Goal: Task Accomplishment & Management: Manage account settings

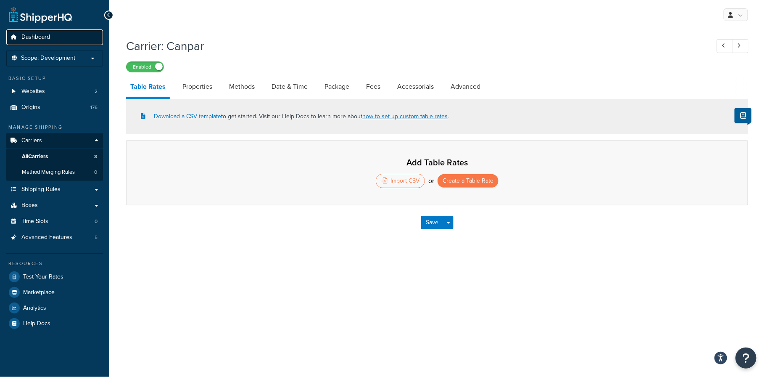
click at [38, 39] on span "Dashboard" at bounding box center [35, 37] width 29 height 7
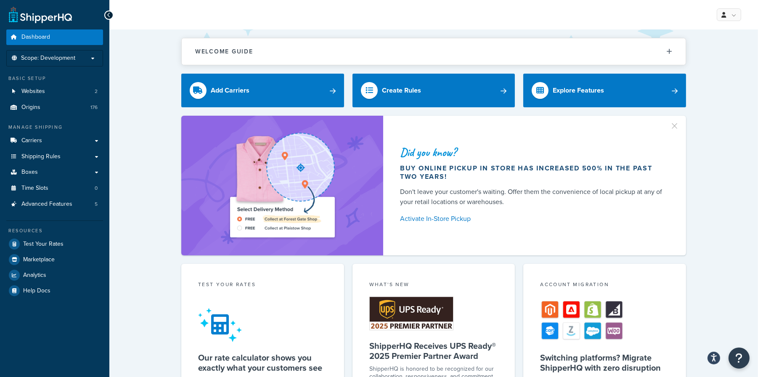
click at [736, 230] on div "Did you know? Buy online pickup in store has increased 500% in the past two yea…" at bounding box center [433, 186] width 615 height 140
click at [95, 157] on link "Shipping Rules" at bounding box center [54, 157] width 97 height 16
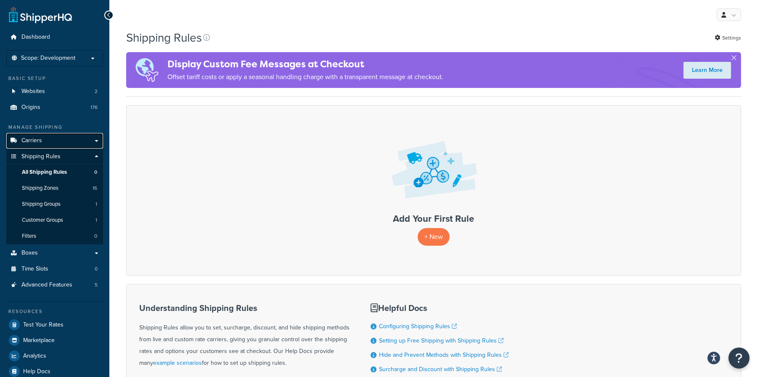
click at [40, 141] on span "Carriers" at bounding box center [31, 140] width 21 height 7
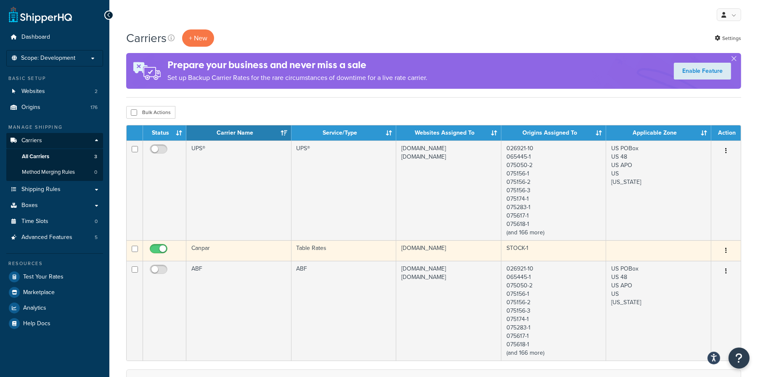
click at [152, 247] on input "checkbox" at bounding box center [159, 251] width 23 height 11
checkbox input "false"
click at [662, 254] on td at bounding box center [658, 250] width 105 height 21
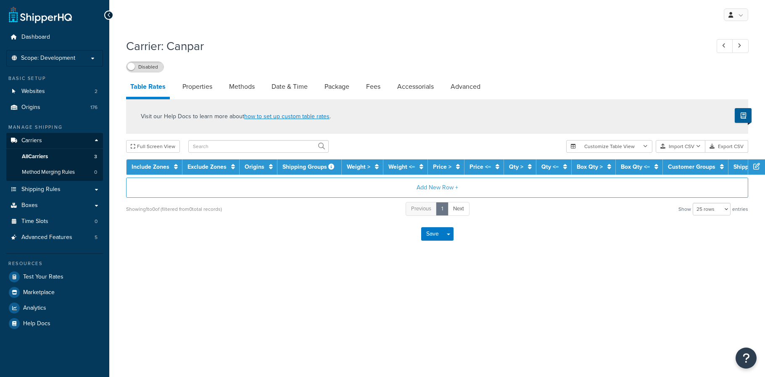
select select "25"
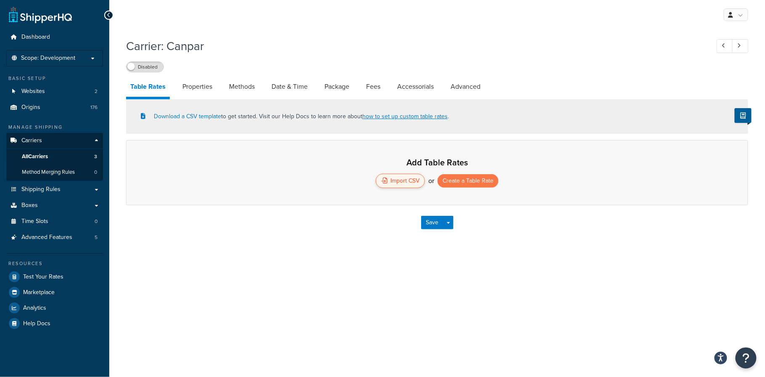
click at [403, 180] on div "Import CSV" at bounding box center [400, 181] width 49 height 14
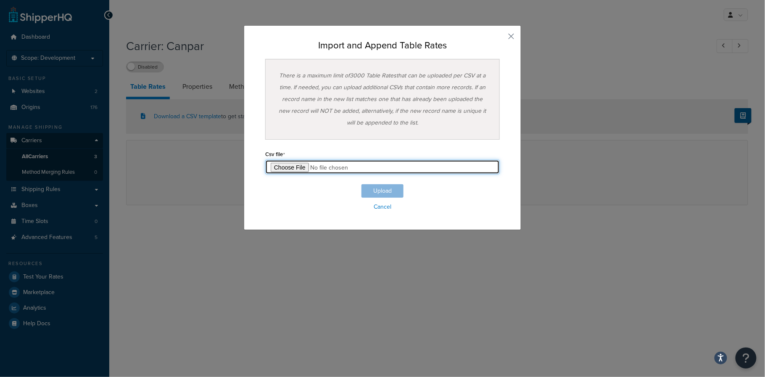
click at [283, 167] on input "file" at bounding box center [382, 167] width 235 height 14
type input "C:\fakepath\Table Rate Export-2025-08-14 (CanPar) 1.csv"
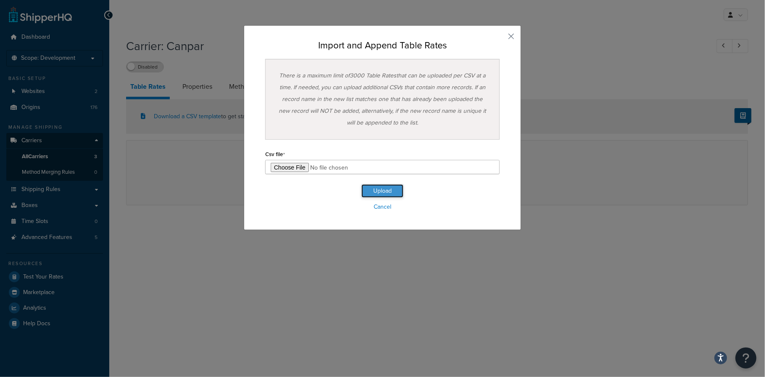
click at [374, 192] on button "Upload" at bounding box center [383, 190] width 42 height 13
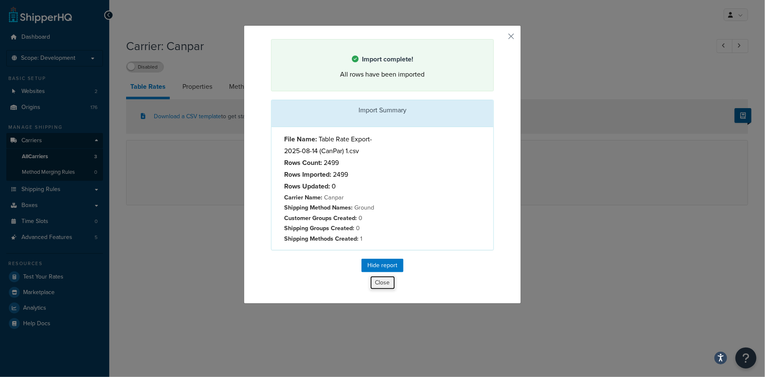
click at [378, 284] on button "Close" at bounding box center [383, 282] width 26 height 14
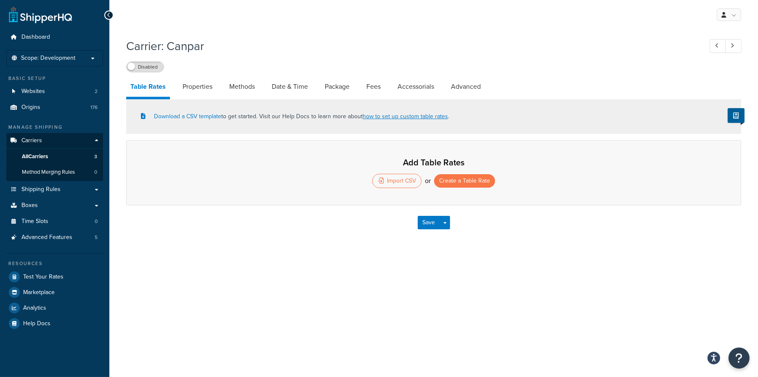
select select "25"
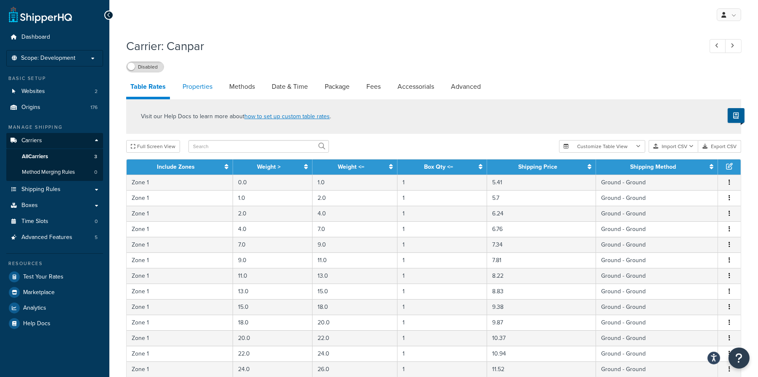
click at [194, 87] on link "Properties" at bounding box center [197, 87] width 38 height 20
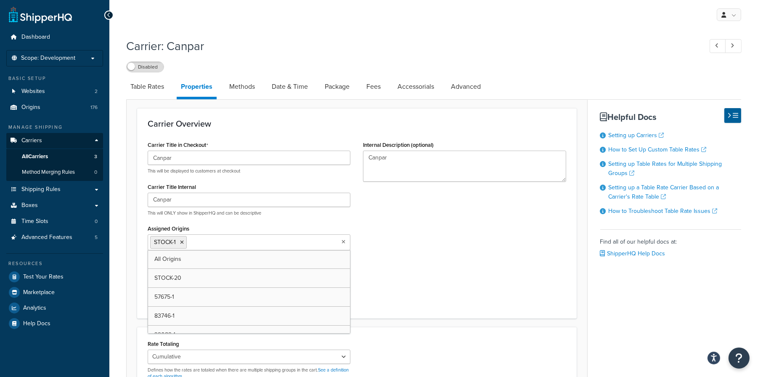
click at [343, 241] on icon at bounding box center [344, 241] width 4 height 5
click at [183, 242] on icon at bounding box center [182, 242] width 4 height 5
click at [415, 265] on div "Carrier Title in Checkout Canpar This will be displayed to customers at checkou…" at bounding box center [356, 223] width 431 height 169
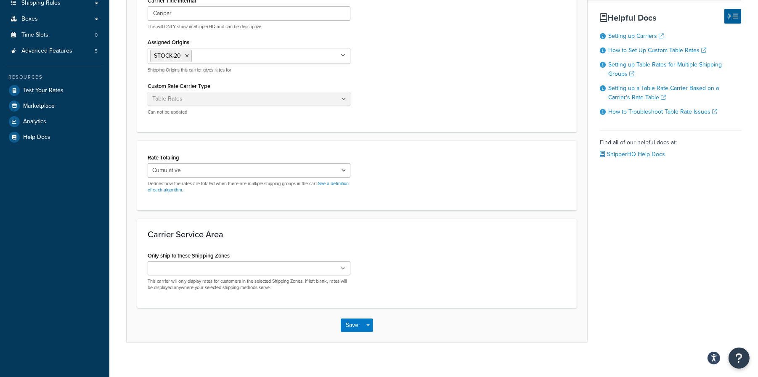
scroll to position [193, 0]
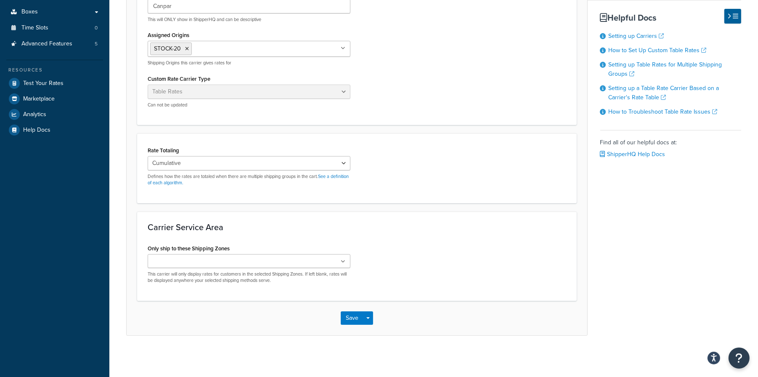
click at [342, 261] on icon at bounding box center [343, 261] width 5 height 5
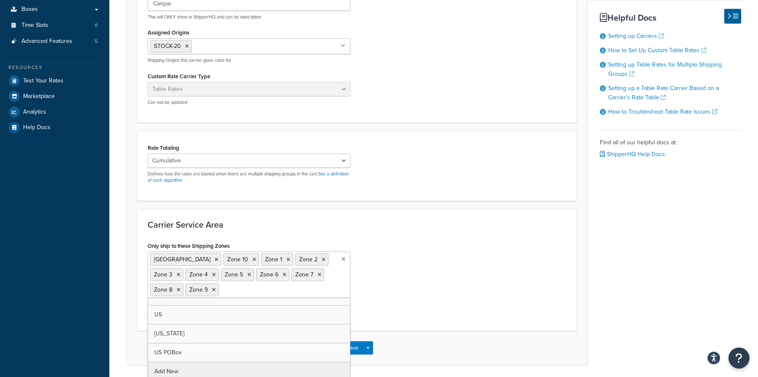
scroll to position [30, 0]
click at [628, 266] on div "Table Rates Properties Methods Date & Time Package Fees Accessorials Advanced C…" at bounding box center [433, 123] width 615 height 485
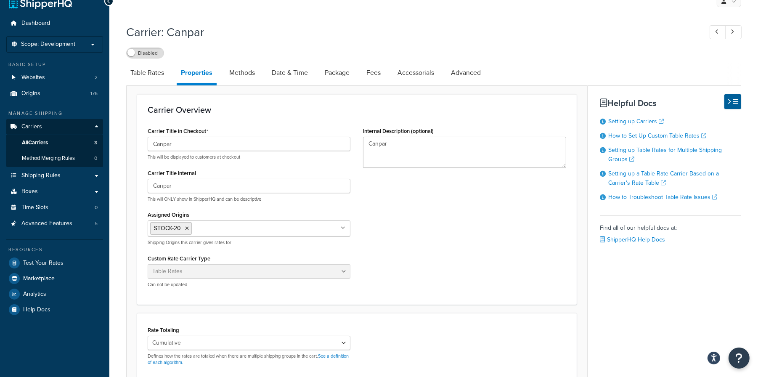
scroll to position [0, 0]
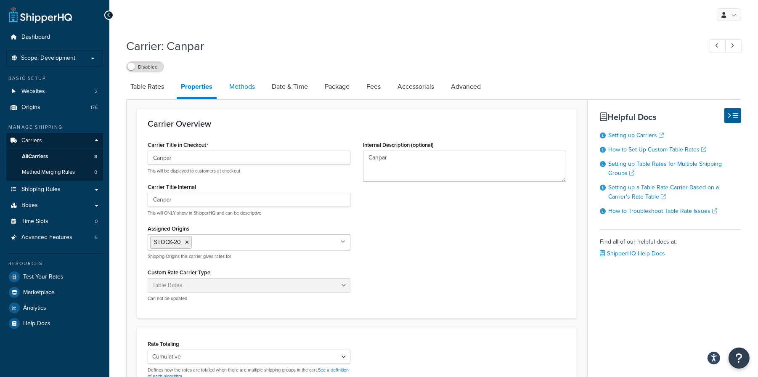
click at [233, 87] on link "Methods" at bounding box center [242, 87] width 34 height 20
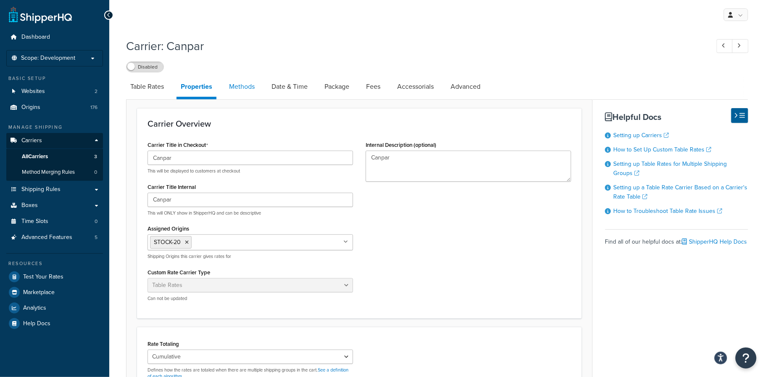
select select "25"
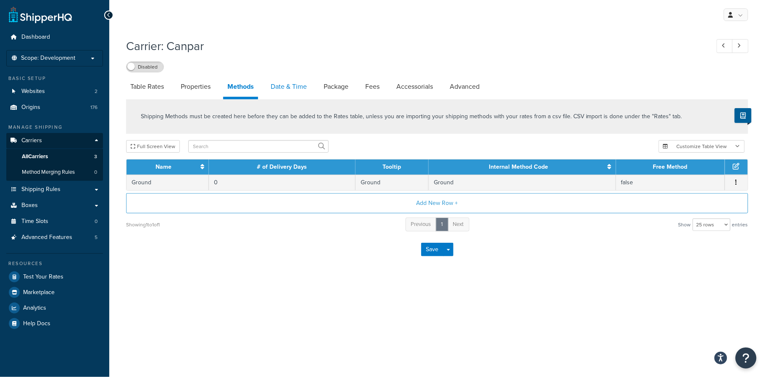
click at [277, 88] on link "Date & Time" at bounding box center [289, 87] width 45 height 20
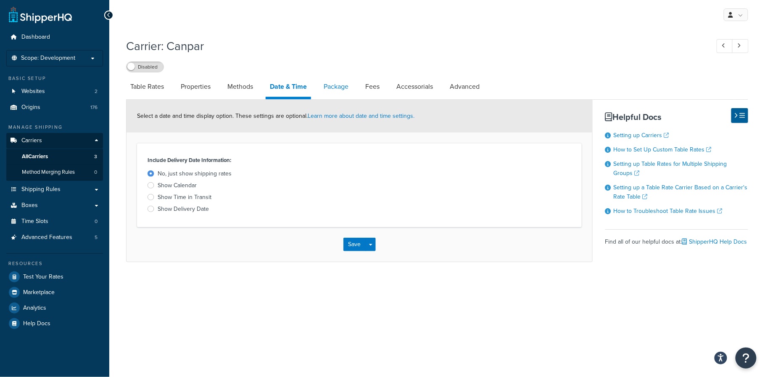
click at [332, 87] on link "Package" at bounding box center [336, 87] width 33 height 20
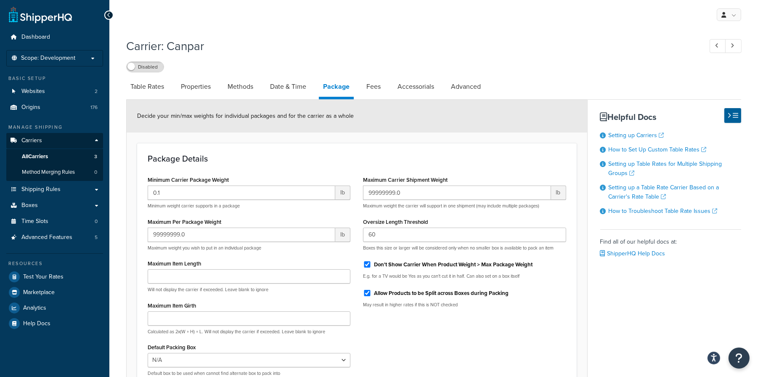
scroll to position [53, 0]
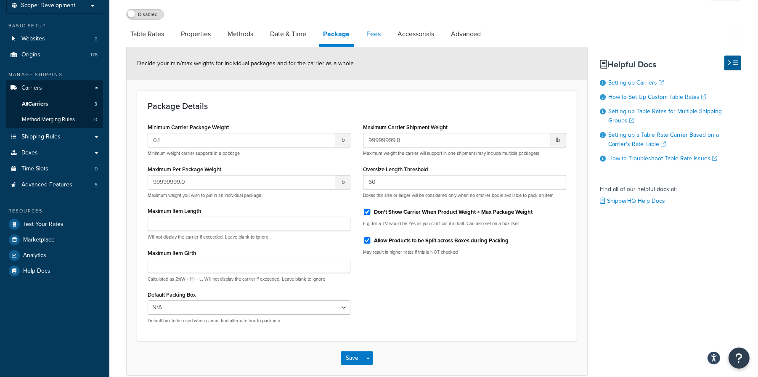
click at [373, 33] on link "Fees" at bounding box center [373, 34] width 23 height 20
select select "AFTER"
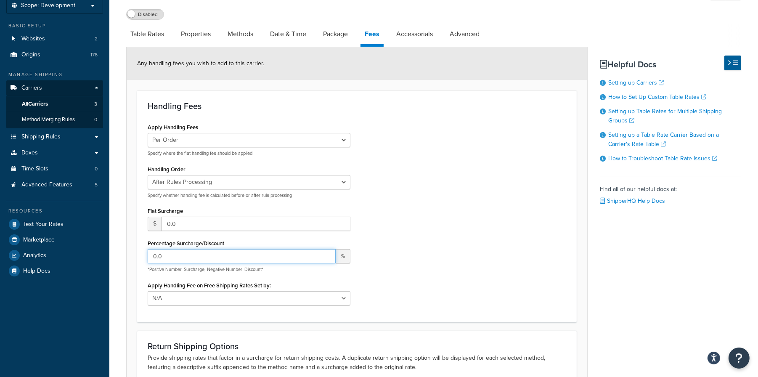
drag, startPoint x: 172, startPoint y: 257, endPoint x: 170, endPoint y: 222, distance: 34.5
click at [132, 257] on form "Any handling fees you wish to add to this carrier. Handling Fees Apply Handling…" at bounding box center [357, 253] width 461 height 412
type input "20"
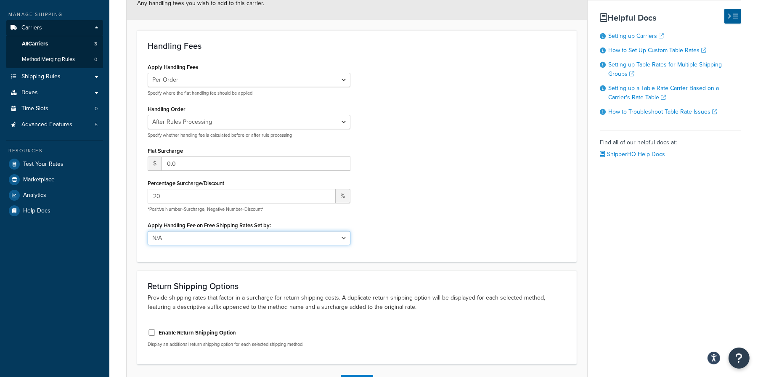
scroll to position [53, 0]
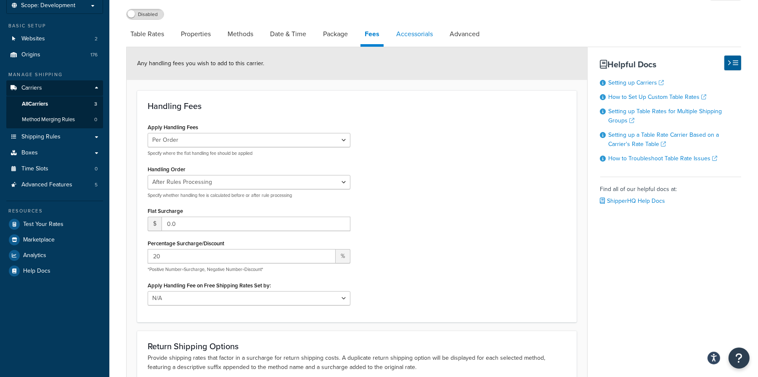
click at [415, 33] on link "Accessorials" at bounding box center [414, 34] width 45 height 20
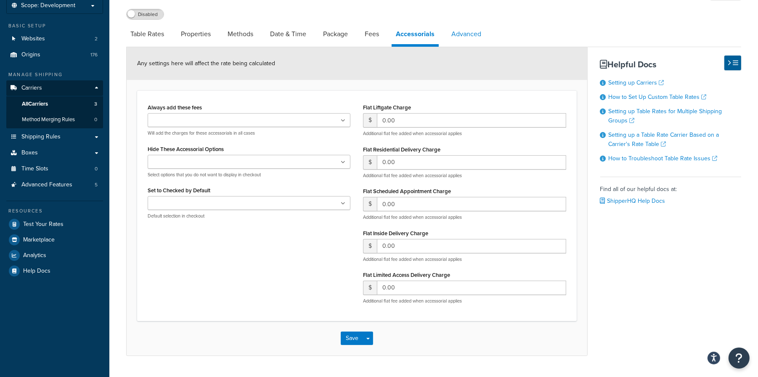
click at [469, 34] on link "Advanced" at bounding box center [466, 34] width 38 height 20
select select "false"
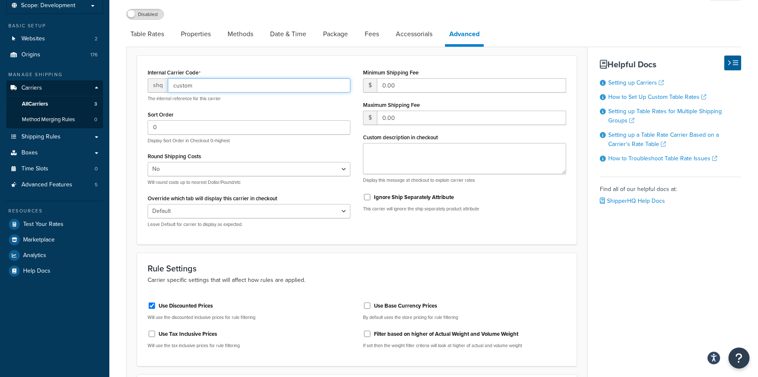
click at [204, 86] on input "custom" at bounding box center [259, 85] width 183 height 14
type input "custom1"
click at [620, 246] on div "Table Rates Properties Methods Date & Time Package Fees Accessorials Advanced I…" at bounding box center [433, 348] width 615 height 649
drag, startPoint x: 411, startPoint y: 88, endPoint x: 382, endPoint y: 88, distance: 28.6
click at [382, 88] on input "0.00" at bounding box center [471, 85] width 189 height 14
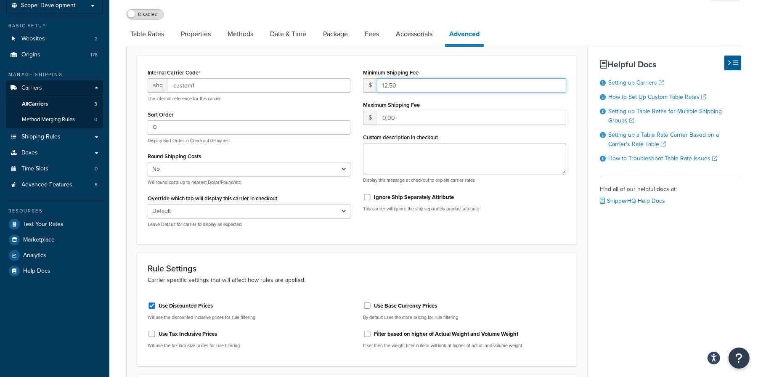
type input "12.50"
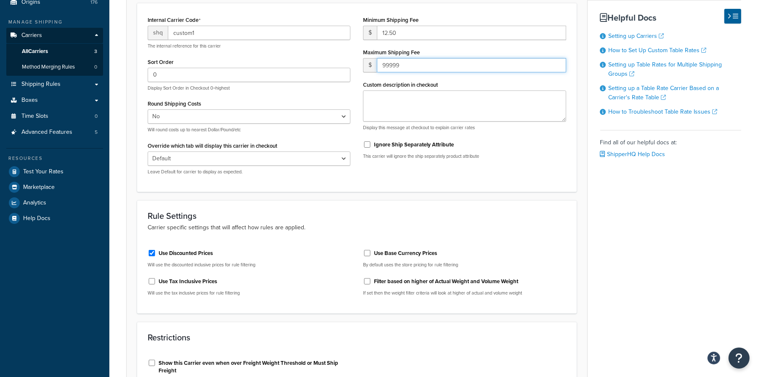
type input "99999"
click at [180, 253] on label "Use Discounted Prices" at bounding box center [186, 253] width 54 height 8
click at [156, 253] on input "Use Discounted Prices" at bounding box center [152, 253] width 8 height 6
checkbox input "false"
click at [368, 281] on input "Filter based on higher of Actual Weight and Volume Weight" at bounding box center [367, 281] width 8 height 6
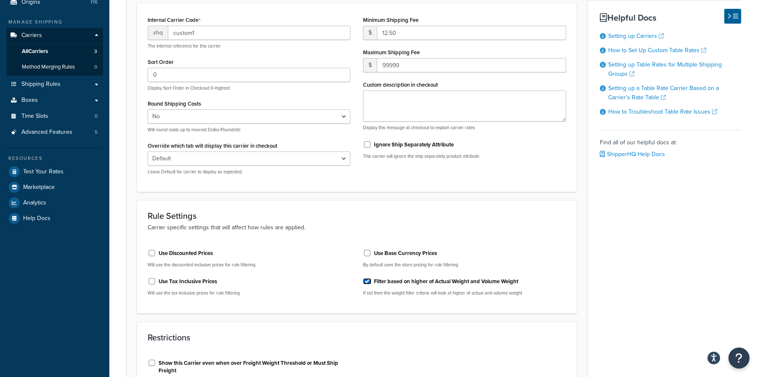
checkbox input "true"
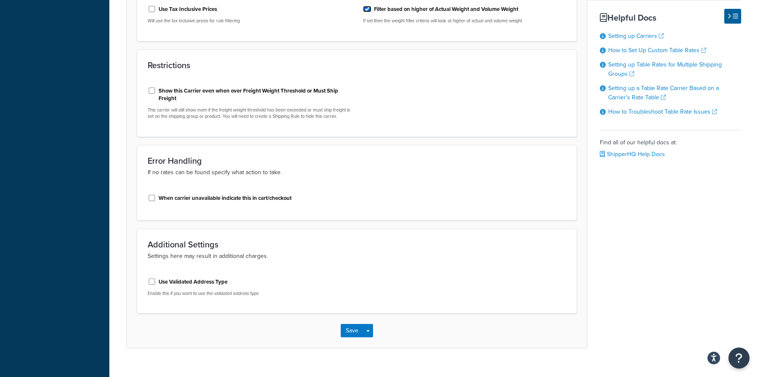
scroll to position [397, 0]
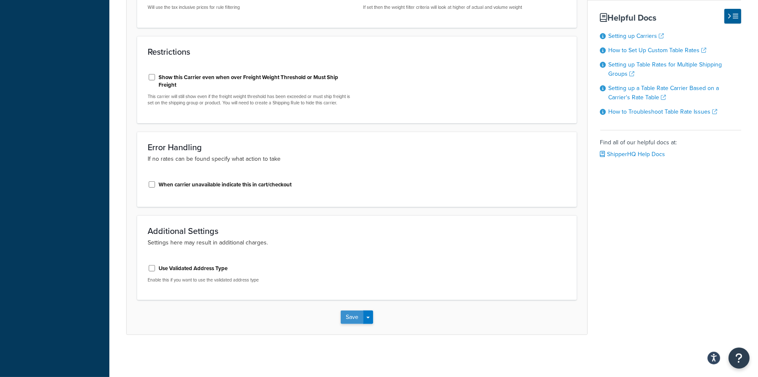
click at [353, 317] on button "Save" at bounding box center [352, 316] width 23 height 13
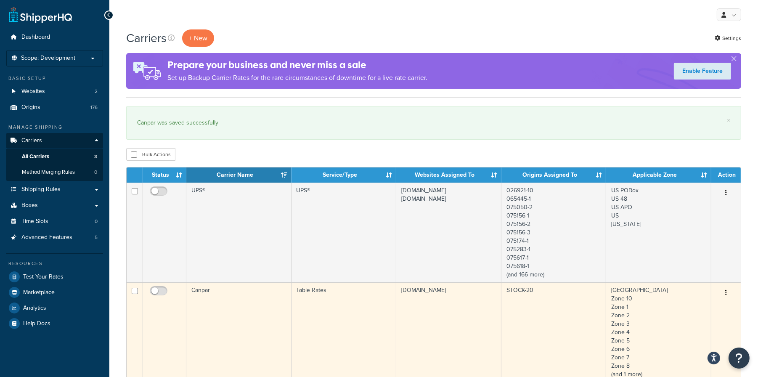
click at [241, 306] on td "Canpar" at bounding box center [238, 332] width 105 height 100
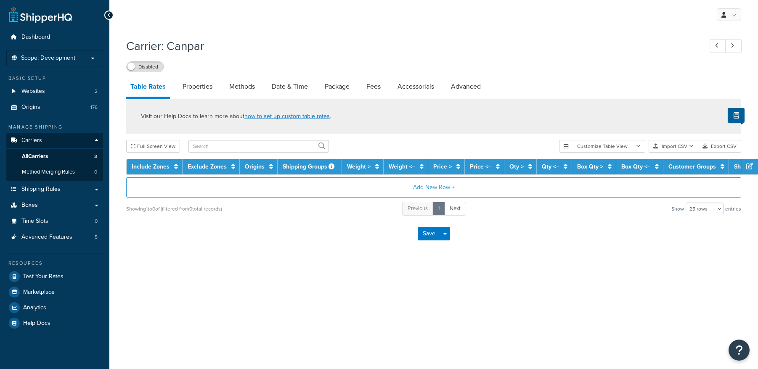
select select "25"
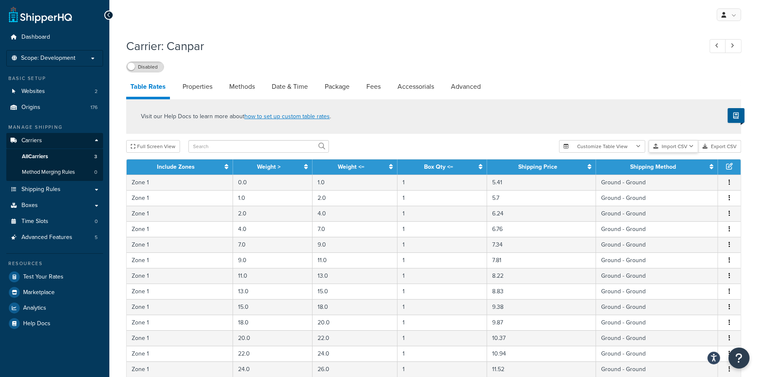
click at [664, 145] on button "Import CSV" at bounding box center [674, 146] width 50 height 13
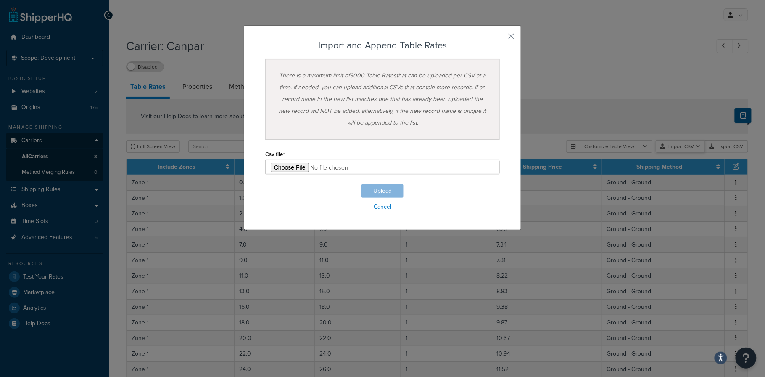
click at [670, 153] on div "Customize Table View Show all columns Show selected columns Import CSV Import a…" at bounding box center [658, 146] width 182 height 13
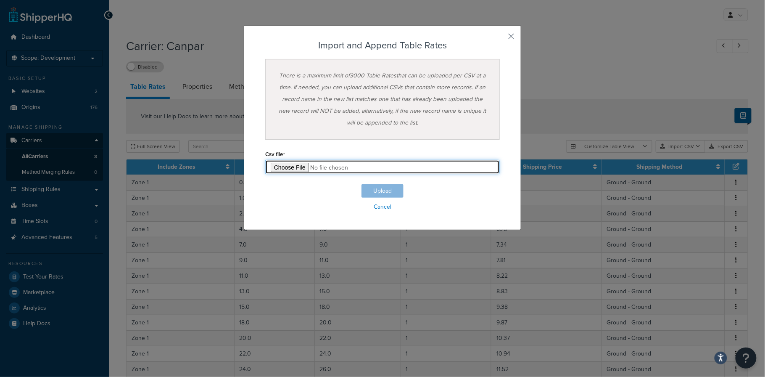
click at [278, 167] on input "file" at bounding box center [382, 167] width 235 height 14
type input "C:\fakepath\Table Rate Export-2025-08-14 (CanPar) 2.csv"
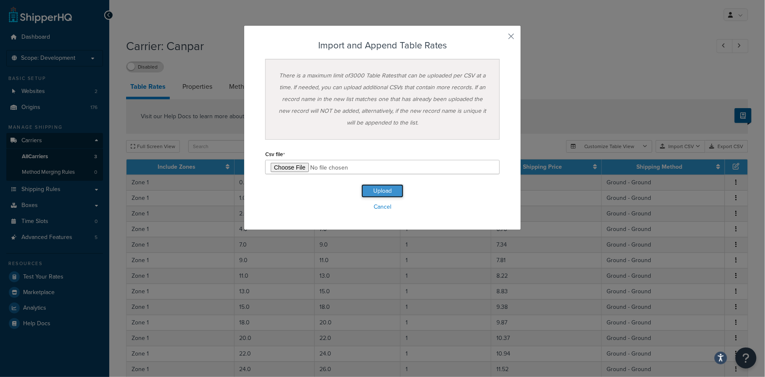
click at [381, 190] on button "Upload" at bounding box center [383, 190] width 42 height 13
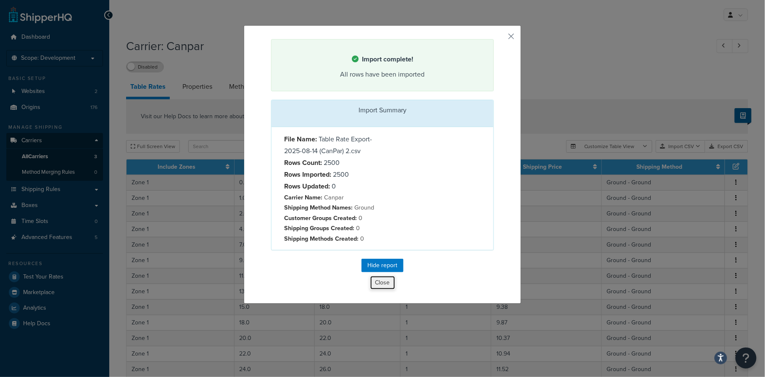
click at [375, 283] on button "Close" at bounding box center [383, 282] width 26 height 14
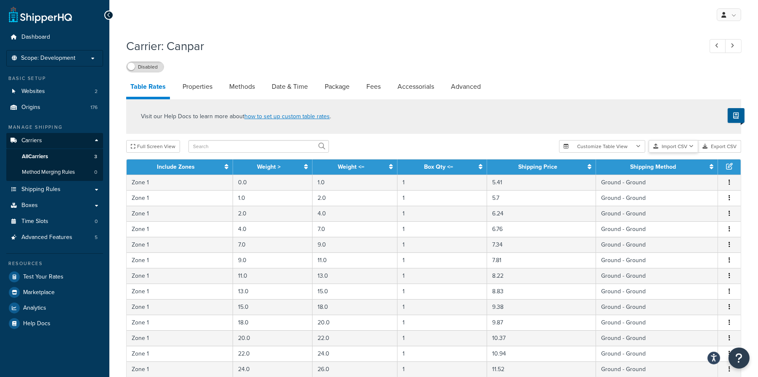
click at [677, 146] on button "Import CSV" at bounding box center [674, 146] width 50 height 13
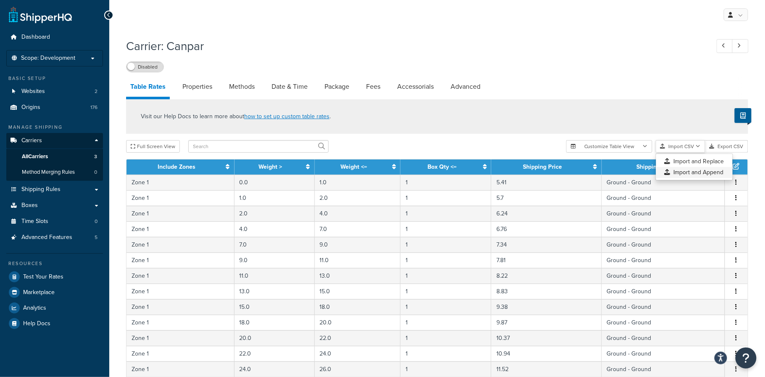
click at [676, 153] on div "Customize Table View Show all columns Show selected columns Import CSV Import a…" at bounding box center [658, 146] width 182 height 13
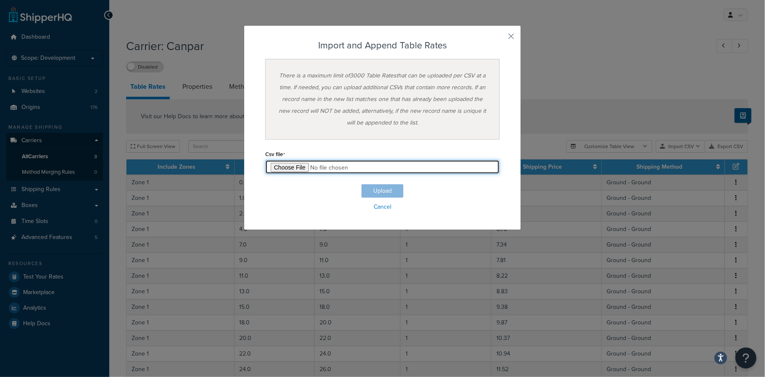
click at [285, 169] on input "file" at bounding box center [382, 167] width 235 height 14
type input "C:\fakepath\Table Rate Export-2025-08-14 (CanPar) 3.csv"
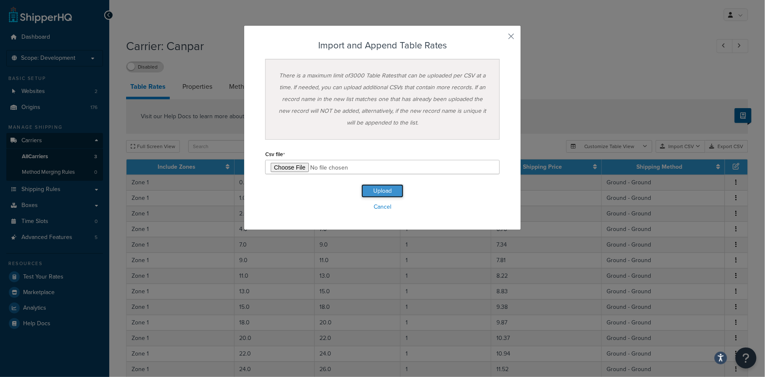
click at [378, 189] on button "Upload" at bounding box center [383, 190] width 42 height 13
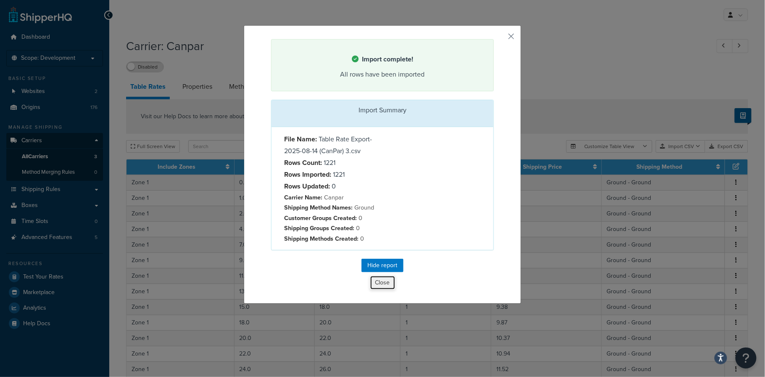
click at [383, 285] on button "Close" at bounding box center [383, 282] width 26 height 14
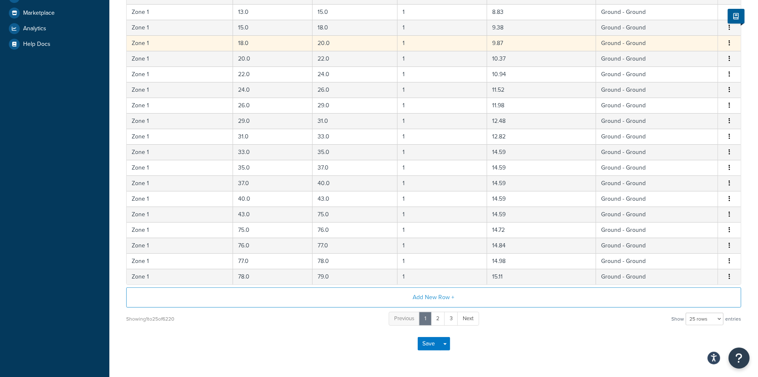
scroll to position [306, 0]
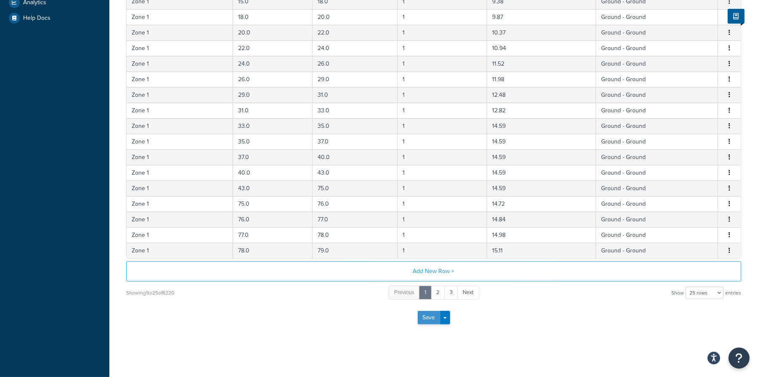
click at [426, 318] on button "Save" at bounding box center [429, 317] width 23 height 13
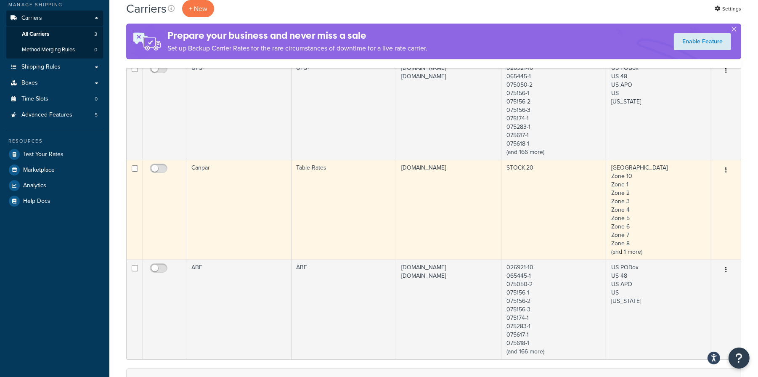
scroll to position [158, 0]
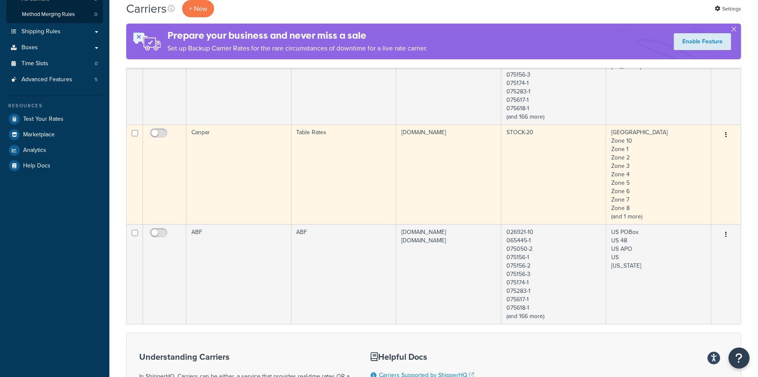
click at [216, 147] on td "Canpar" at bounding box center [238, 174] width 105 height 100
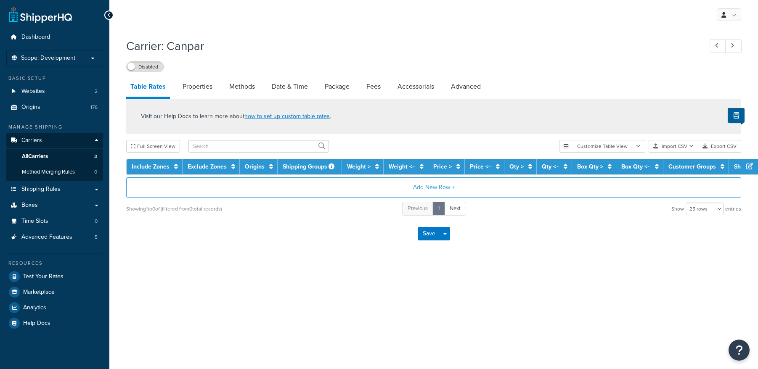
select select "25"
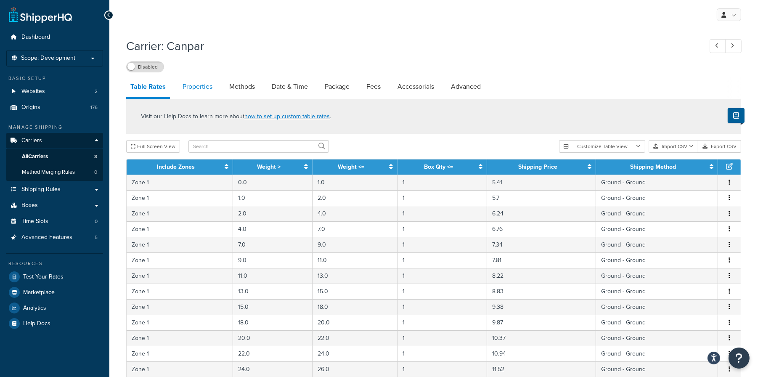
click at [198, 88] on link "Properties" at bounding box center [197, 87] width 38 height 20
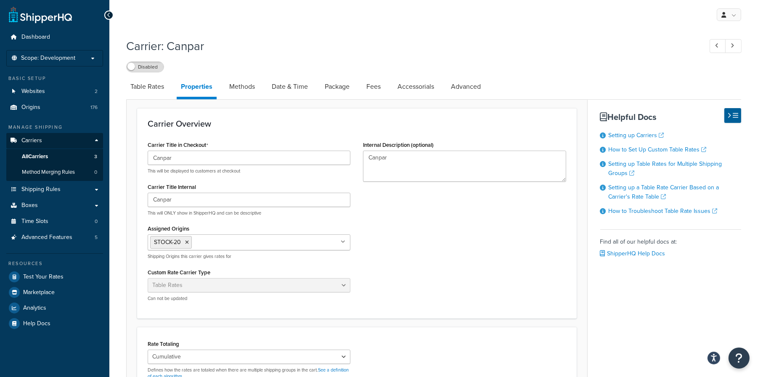
click at [344, 240] on icon at bounding box center [343, 241] width 5 height 5
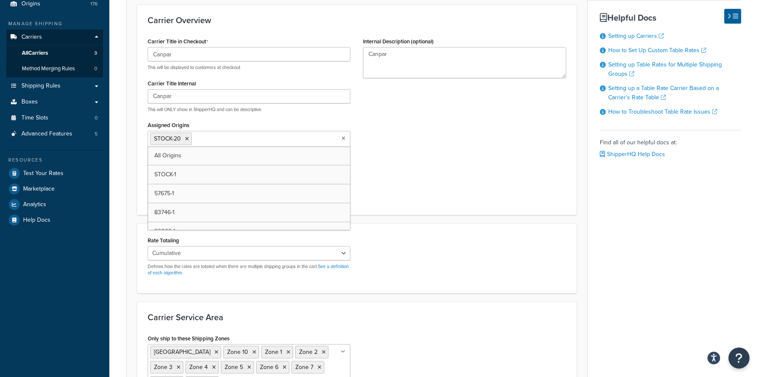
scroll to position [105, 0]
click at [231, 136] on input "Assigned Origins" at bounding box center [231, 136] width 74 height 9
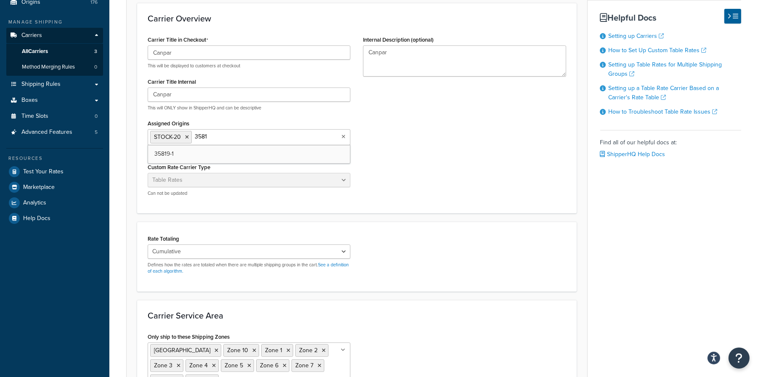
type input "35819"
type input "49873"
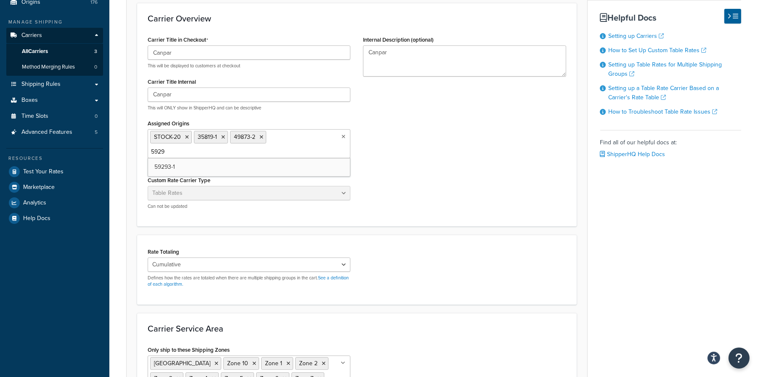
type input "59293"
type input "86743"
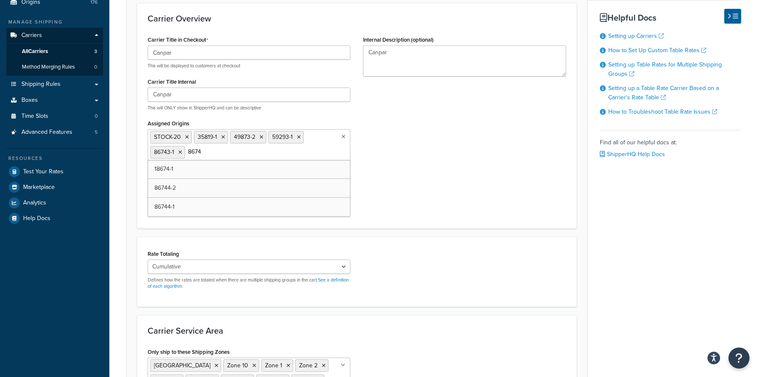
type input "86744"
type input "35796"
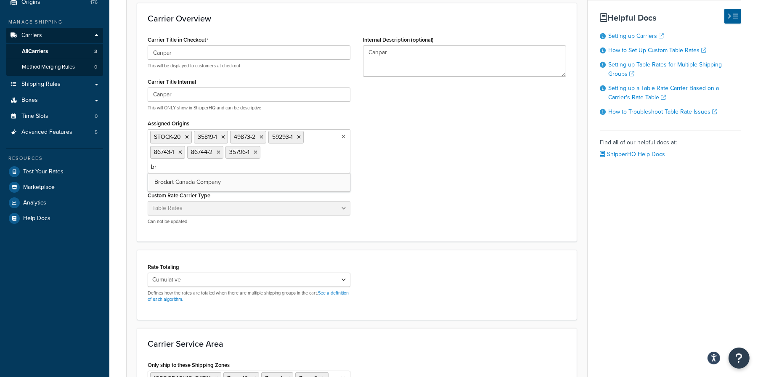
type input "bro"
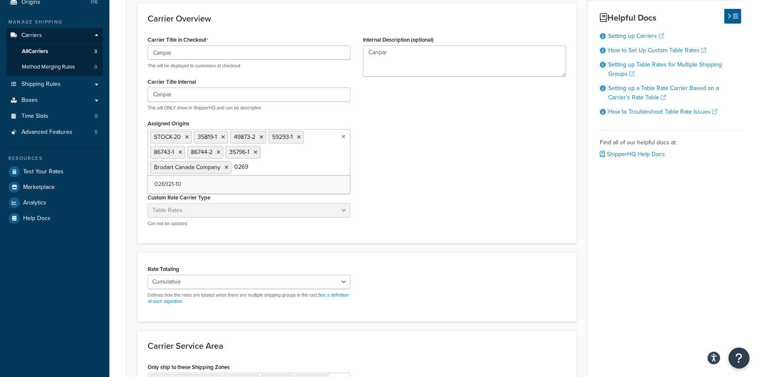
type input "02692"
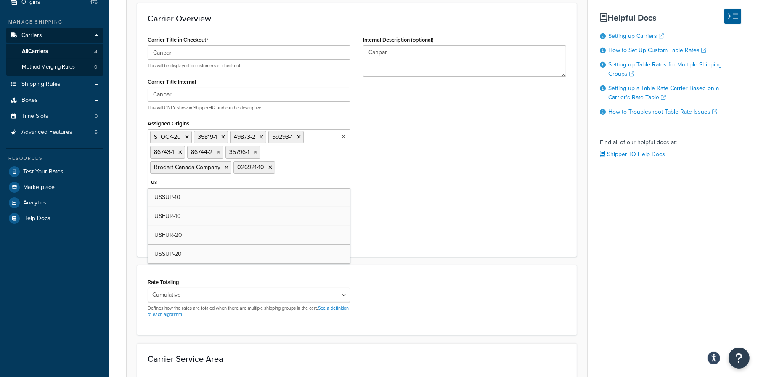
type input "usf"
type input "uss"
type input "s"
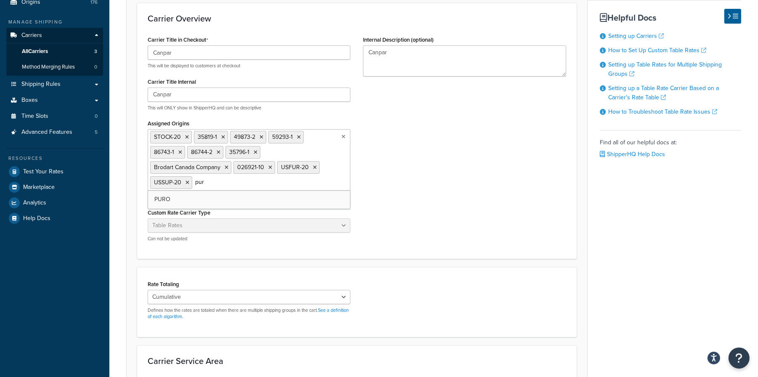
type input "puro"
type input "8727"
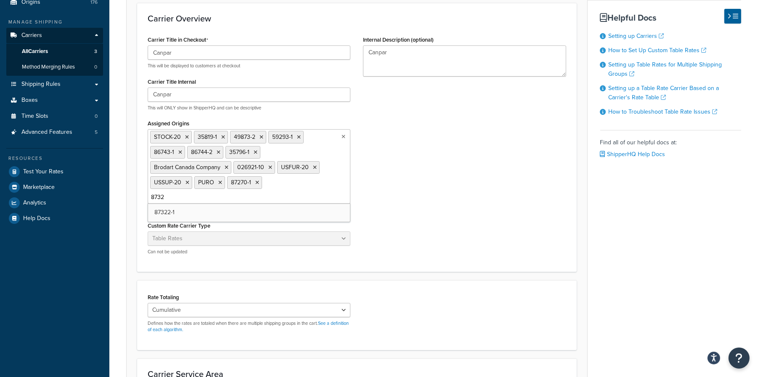
type input "87322"
type input "85764"
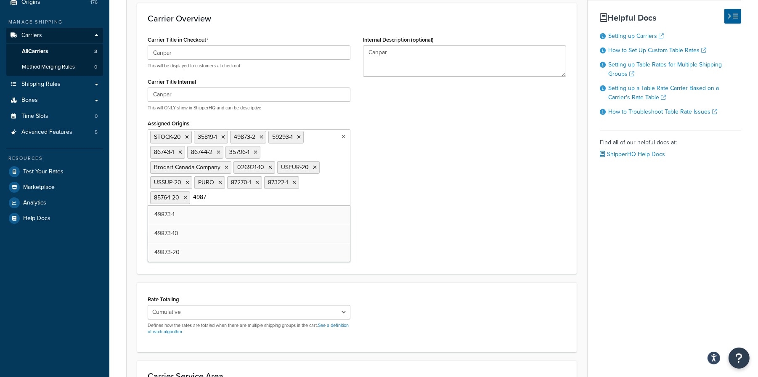
type input "49873"
type input "52442"
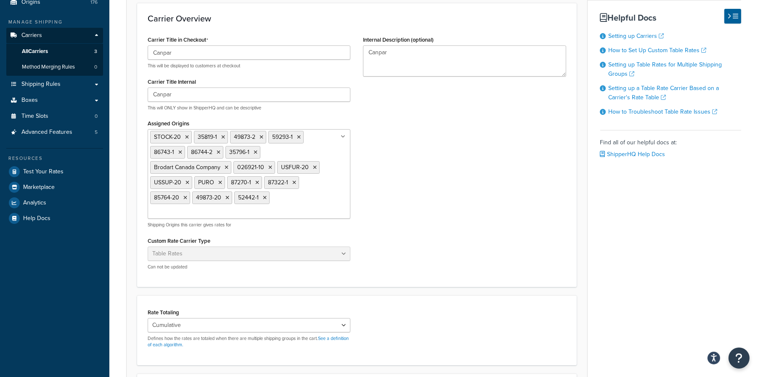
click at [645, 260] on div "Table Rates Properties Methods Date & Time Package Fees Accessorials Advanced C…" at bounding box center [433, 250] width 615 height 558
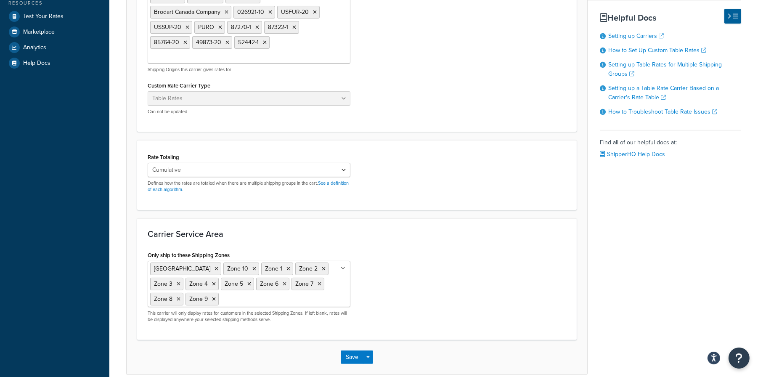
scroll to position [263, 0]
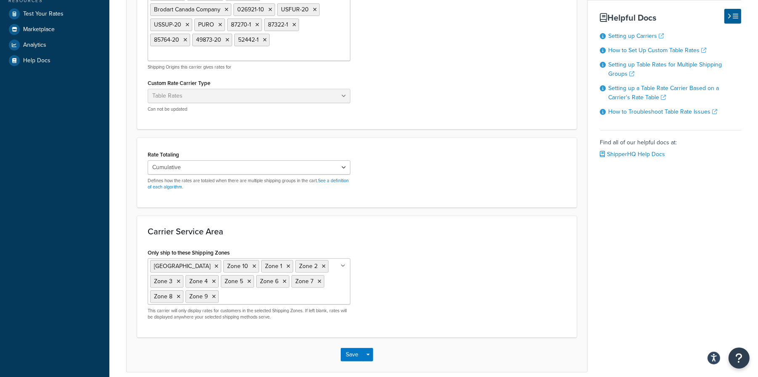
click at [630, 269] on div "Table Rates Properties Methods Date & Time Package Fees Accessorials Advanced C…" at bounding box center [433, 93] width 615 height 558
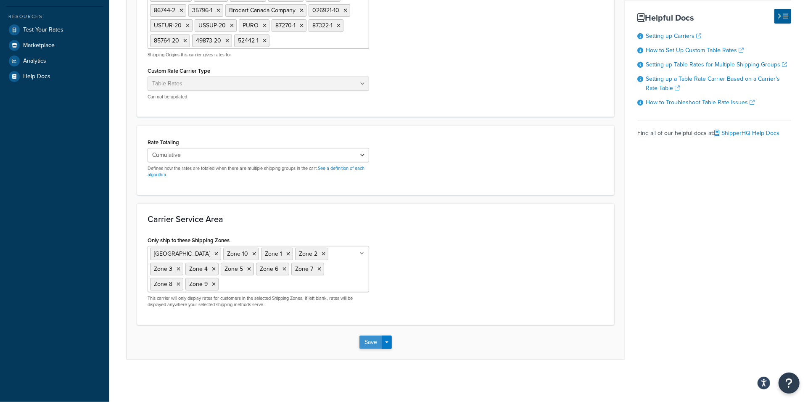
click at [373, 342] on button "Save" at bounding box center [371, 342] width 23 height 13
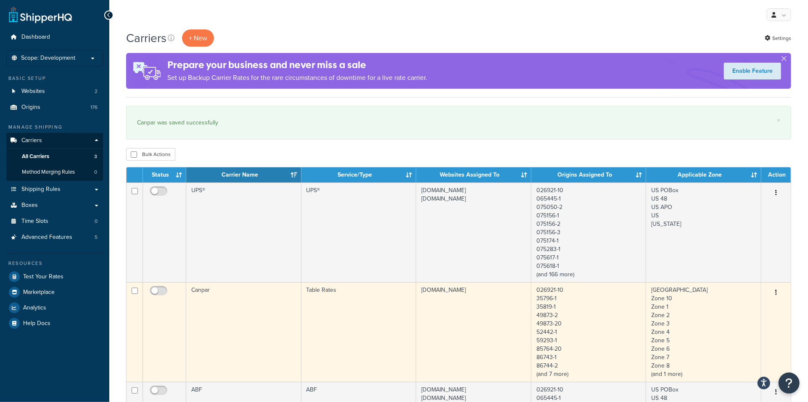
click at [454, 313] on td "www.dev.brodart.ca" at bounding box center [473, 332] width 115 height 100
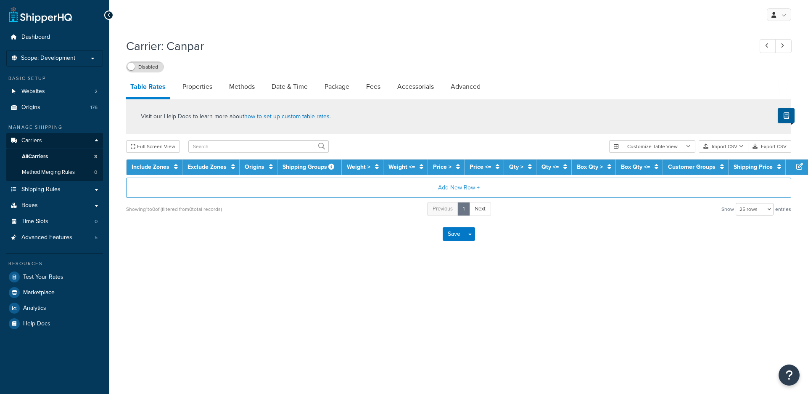
select select "25"
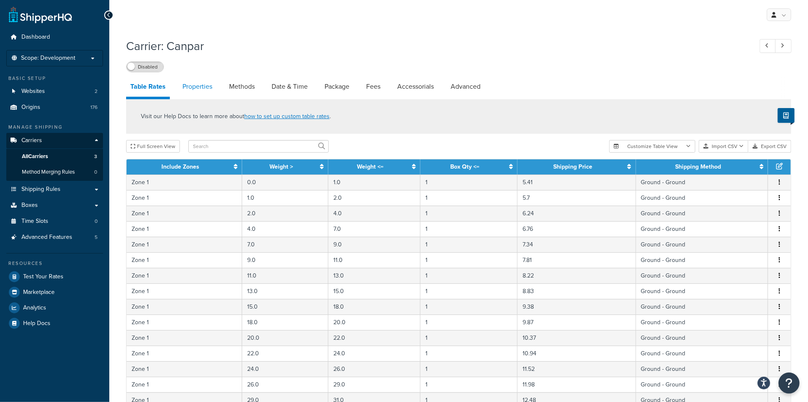
click at [200, 88] on link "Properties" at bounding box center [197, 87] width 38 height 20
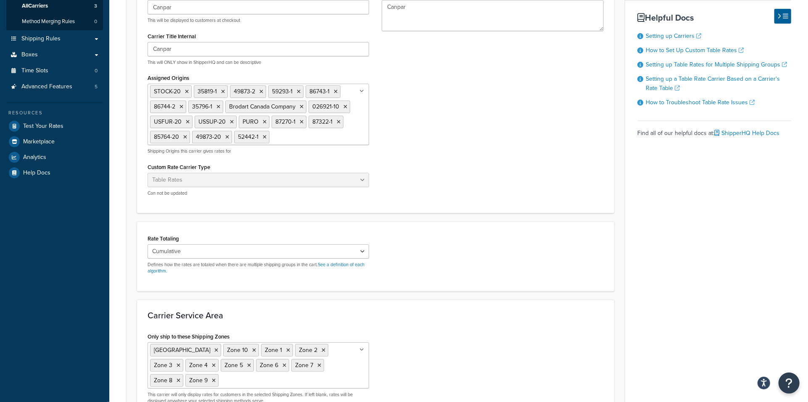
scroll to position [56, 0]
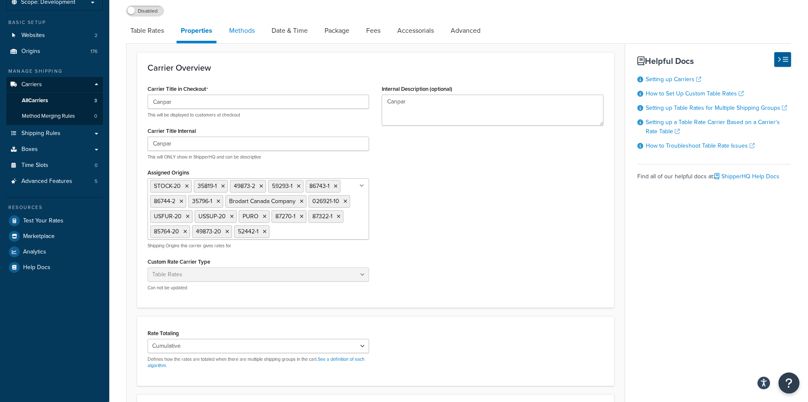
click at [242, 30] on link "Methods" at bounding box center [242, 31] width 34 height 20
select select "25"
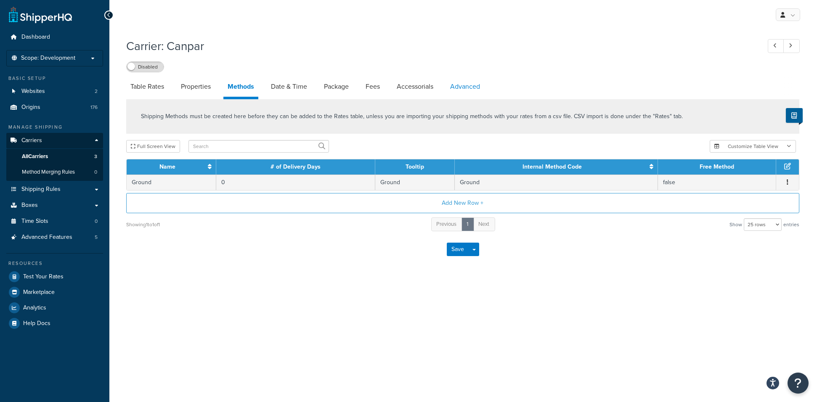
click at [466, 87] on link "Advanced" at bounding box center [465, 87] width 38 height 20
select select "false"
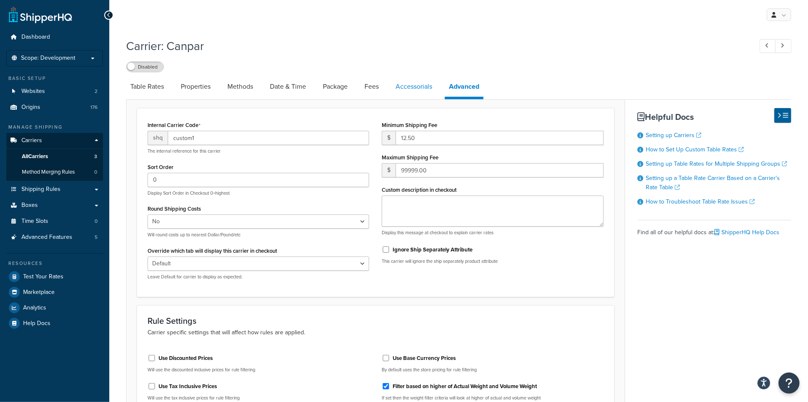
click at [412, 86] on link "Accessorials" at bounding box center [414, 87] width 45 height 20
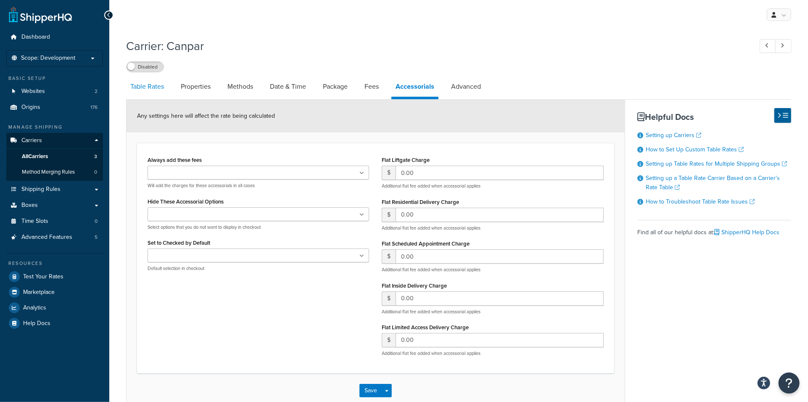
click at [148, 85] on link "Table Rates" at bounding box center [147, 87] width 42 height 20
select select "25"
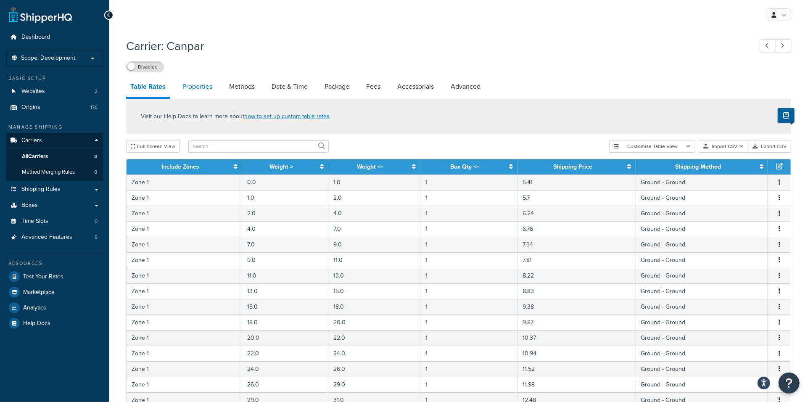
click at [202, 87] on link "Properties" at bounding box center [197, 87] width 38 height 20
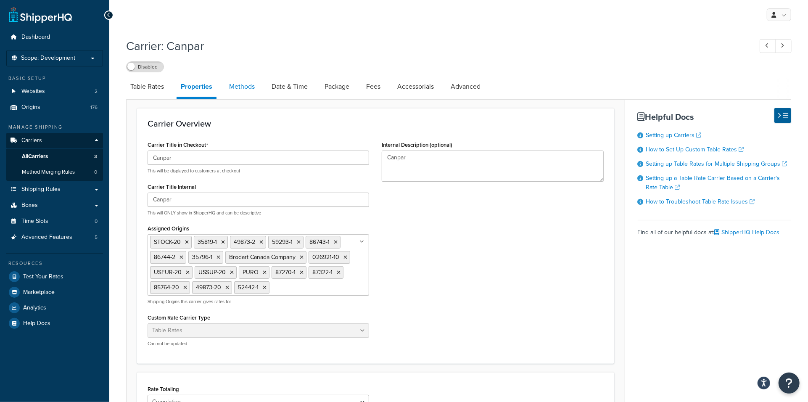
click at [241, 85] on link "Methods" at bounding box center [242, 87] width 34 height 20
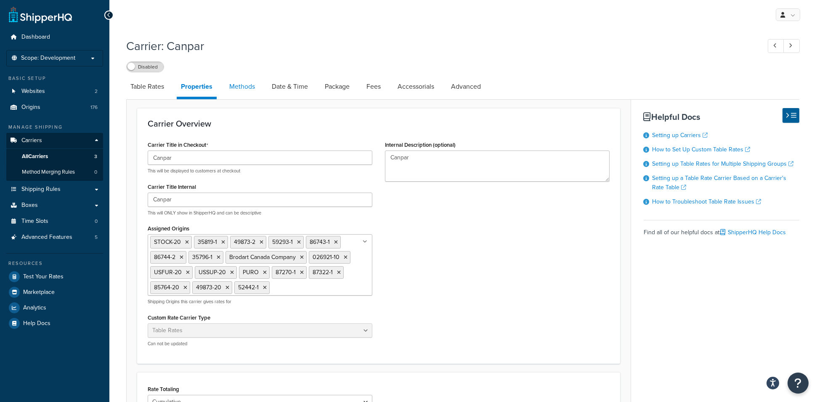
select select "25"
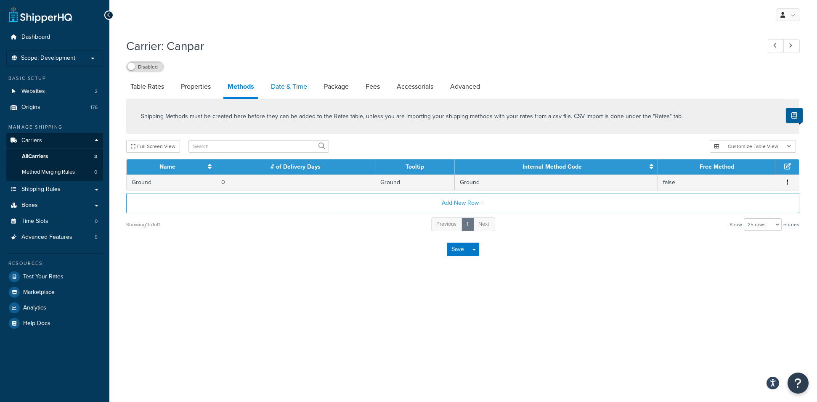
click at [285, 84] on link "Date & Time" at bounding box center [289, 87] width 45 height 20
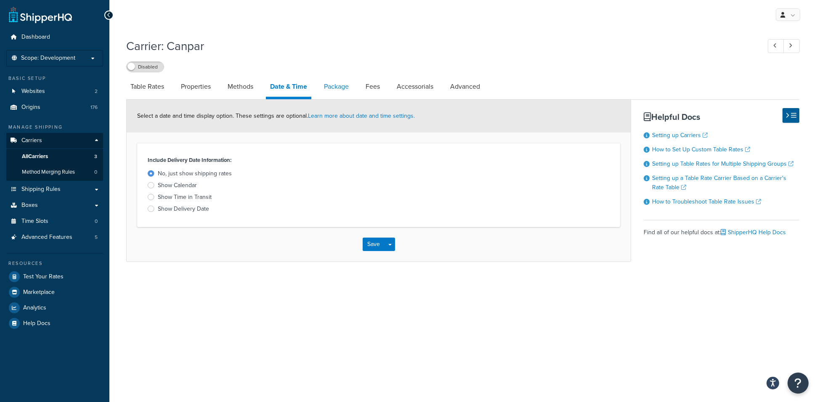
click at [328, 86] on link "Package" at bounding box center [336, 87] width 33 height 20
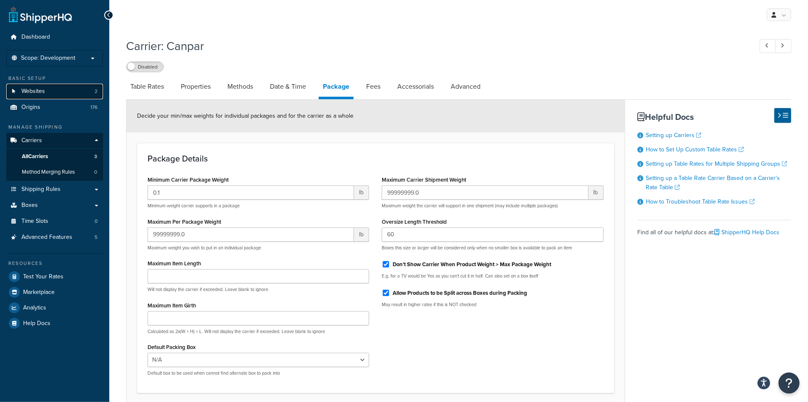
click at [42, 91] on span "Websites" at bounding box center [33, 91] width 24 height 7
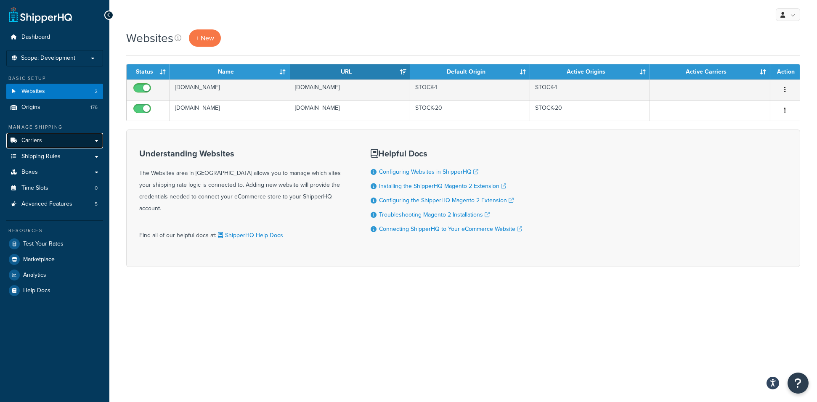
click at [26, 138] on span "Carriers" at bounding box center [31, 140] width 21 height 7
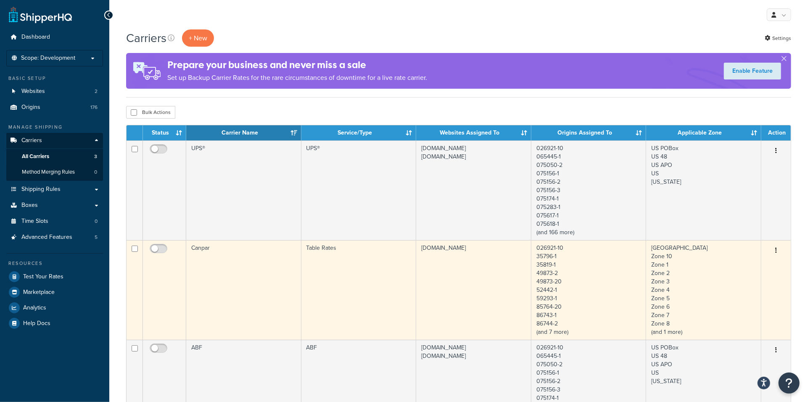
click at [450, 287] on td "[DOMAIN_NAME]" at bounding box center [473, 290] width 115 height 100
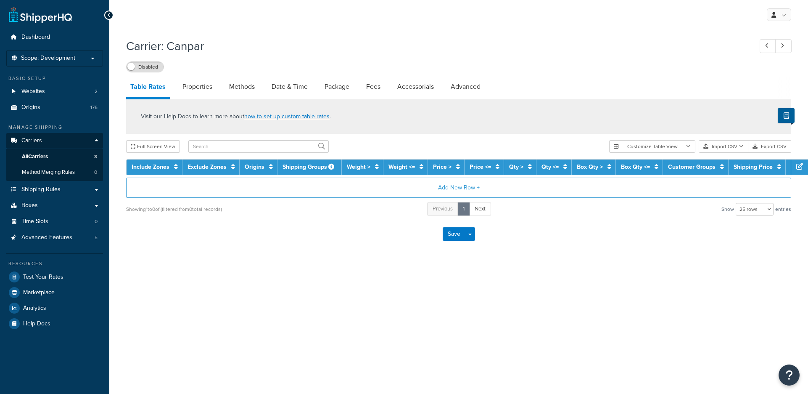
select select "25"
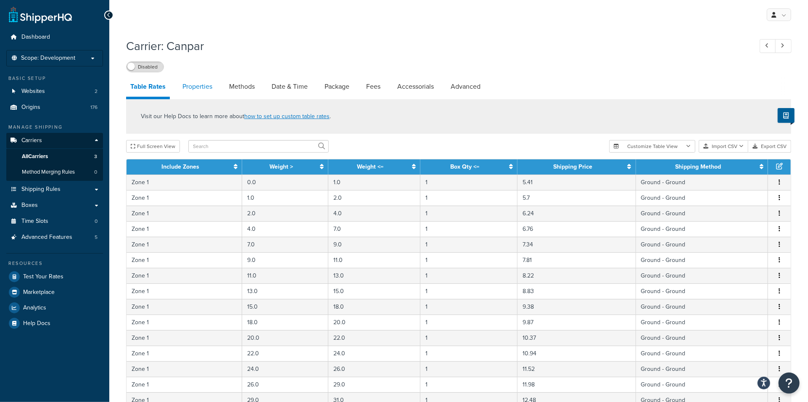
click at [197, 88] on link "Properties" at bounding box center [197, 87] width 38 height 20
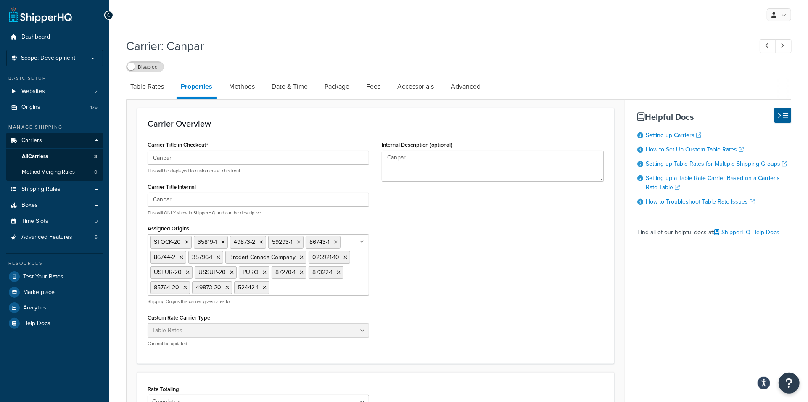
click at [307, 288] on input "Assigned Origins" at bounding box center [309, 287] width 74 height 9
type input "61148"
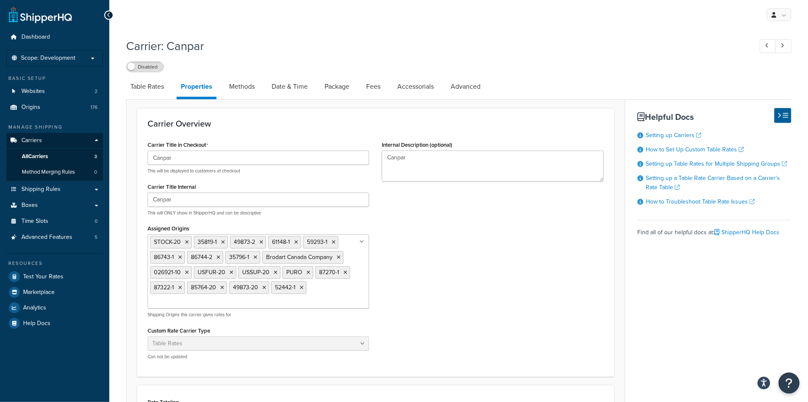
click at [485, 292] on div "Carrier Title in Checkout Canpar This will be displayed to customers at checkou…" at bounding box center [375, 253] width 469 height 228
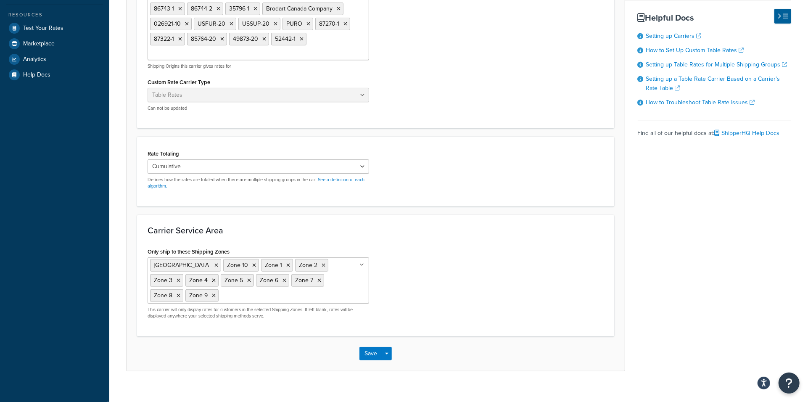
scroll to position [261, 0]
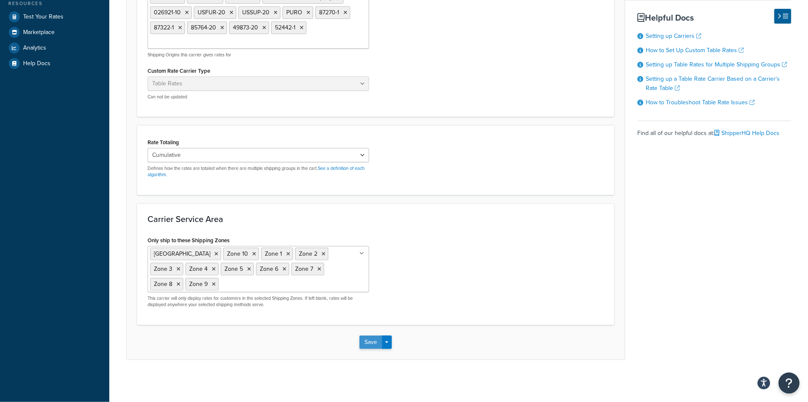
click at [370, 342] on button "Save" at bounding box center [371, 342] width 23 height 13
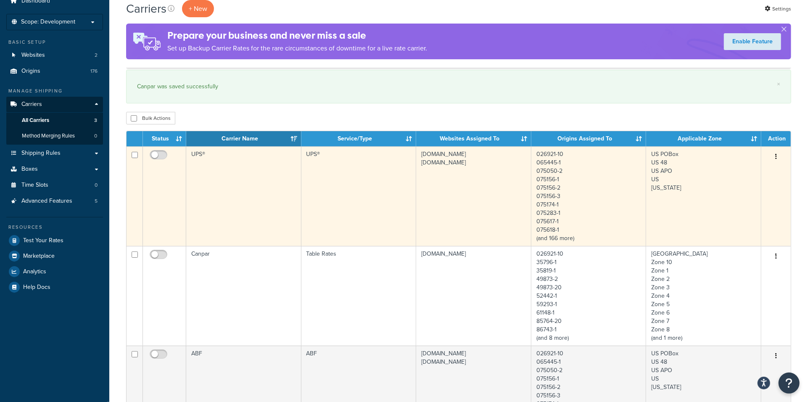
scroll to position [56, 0]
